Goal: Task Accomplishment & Management: Complete application form

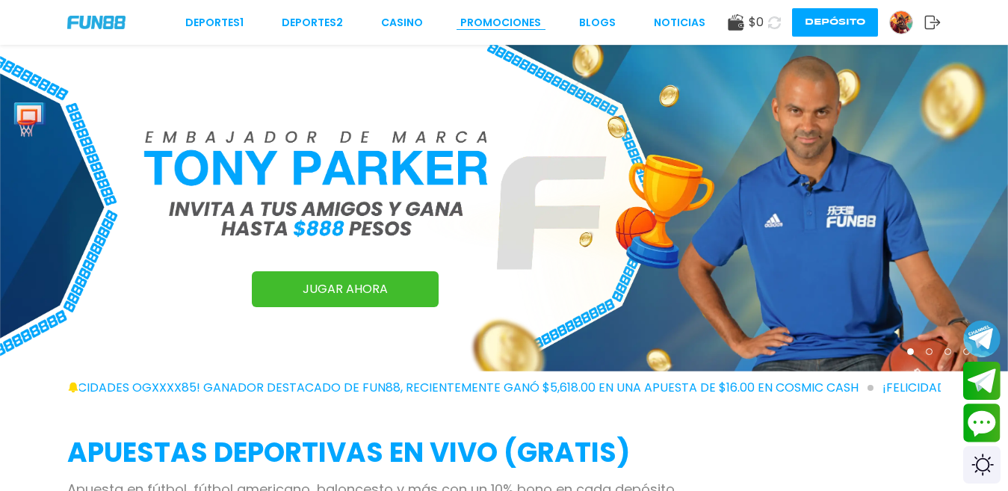
click at [500, 24] on link "Promociones" at bounding box center [500, 23] width 81 height 16
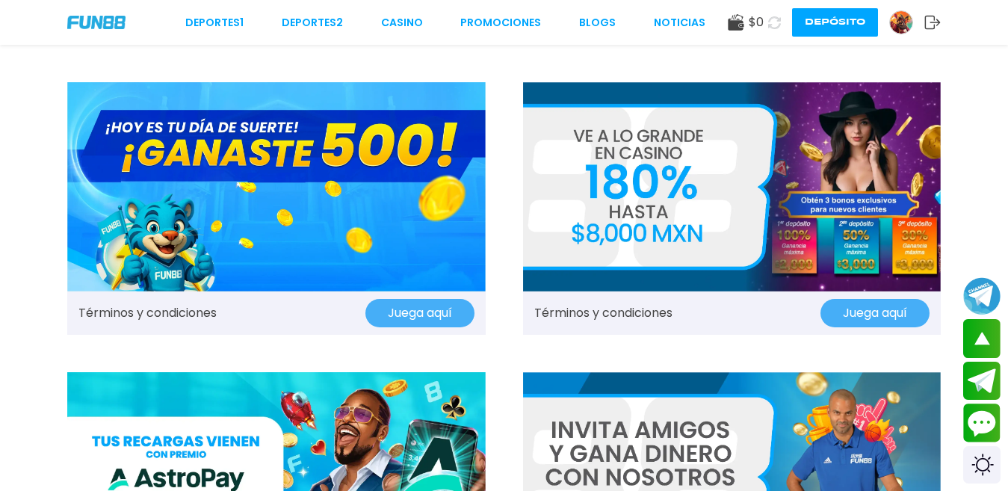
click at [320, 148] on img at bounding box center [276, 186] width 418 height 209
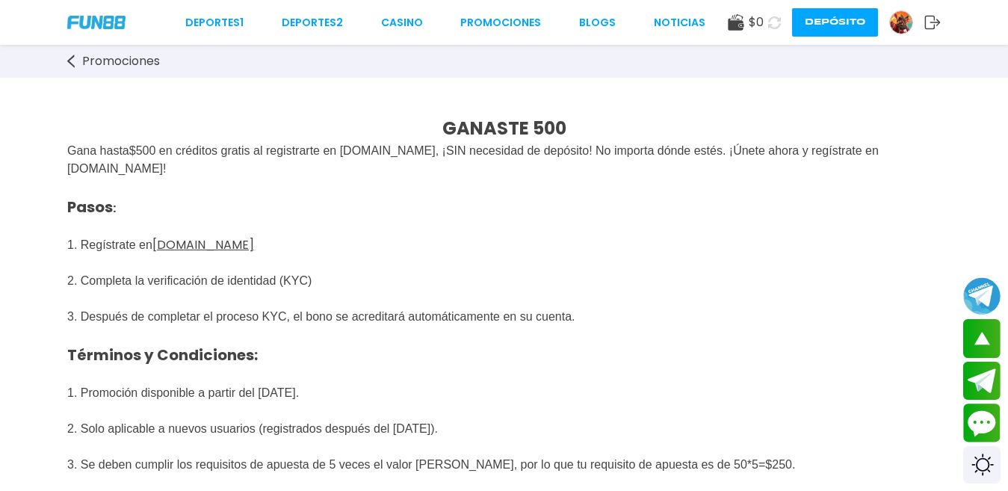
click at [911, 24] on img at bounding box center [901, 22] width 22 height 22
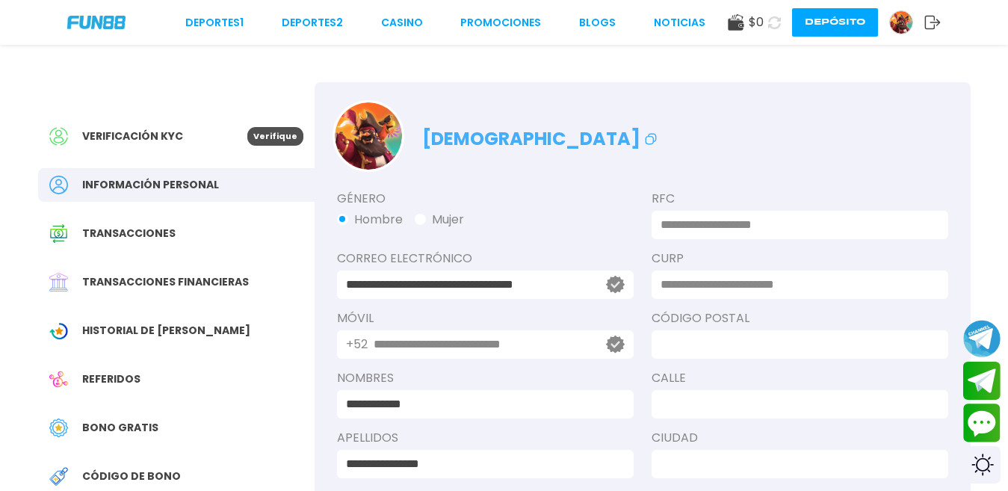
click at [711, 224] on input at bounding box center [795, 225] width 270 height 18
click at [119, 140] on span "Verificación KYC" at bounding box center [132, 136] width 101 height 16
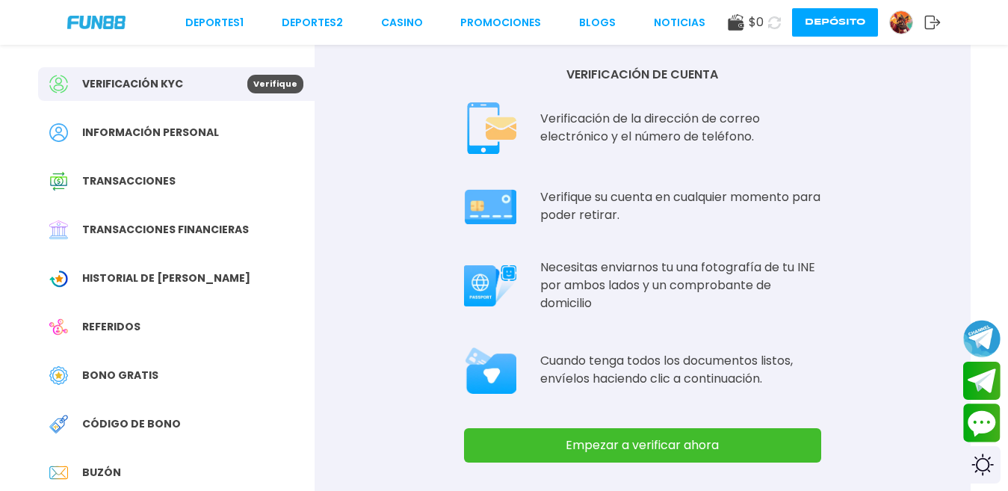
scroll to position [149, 0]
